Goal: Task Accomplishment & Management: Manage account settings

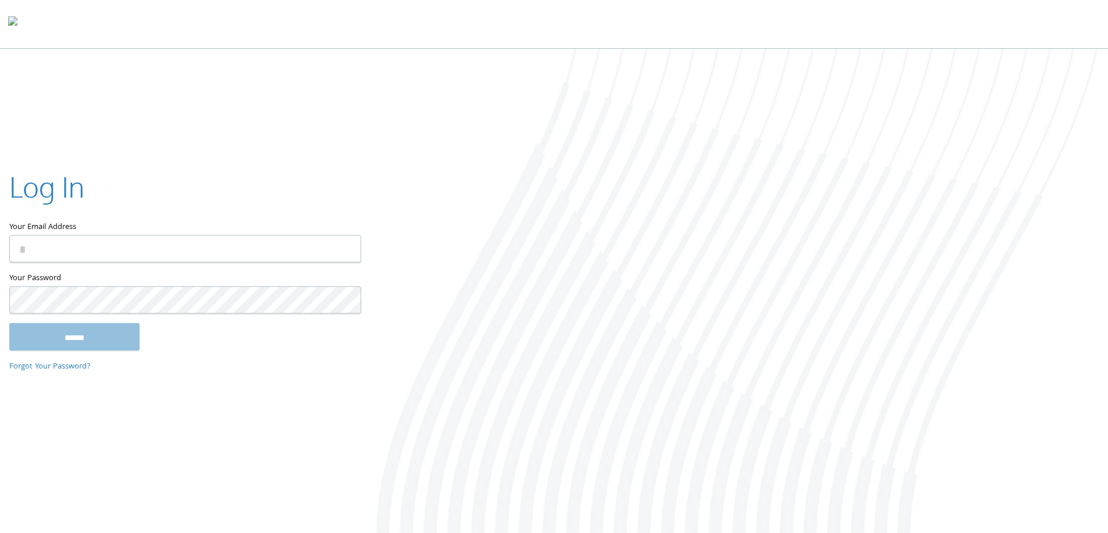
type input "**********"
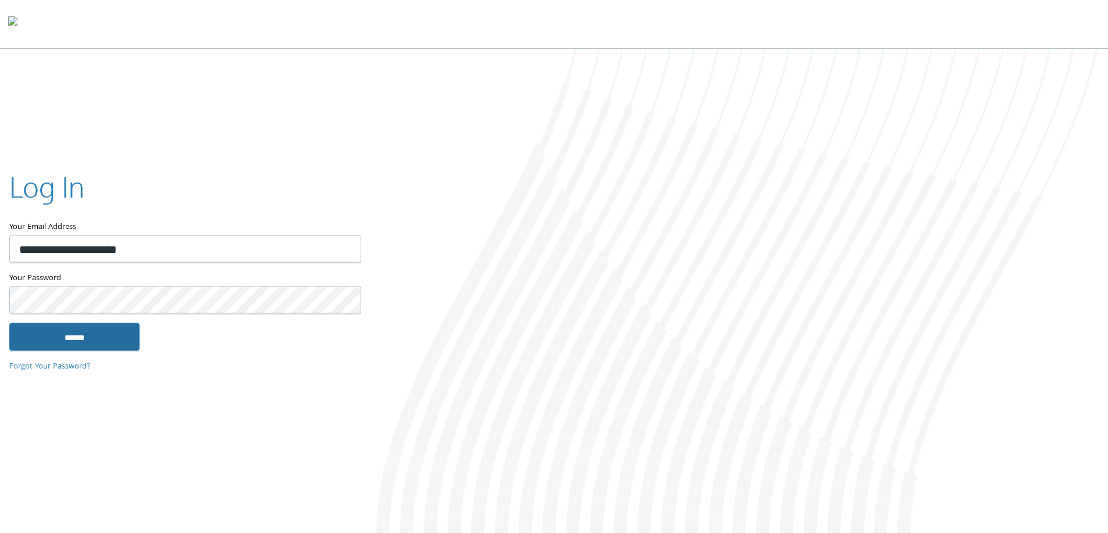
click at [65, 328] on input "******" at bounding box center [74, 337] width 130 height 28
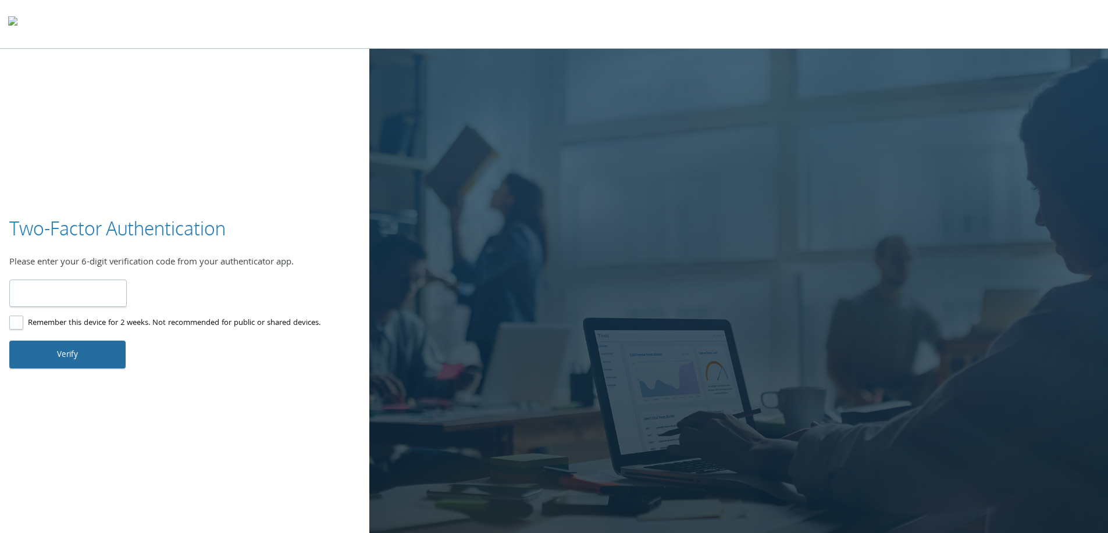
type input "******"
click at [77, 348] on button "Verify" at bounding box center [67, 355] width 116 height 28
